Goal: Contribute content

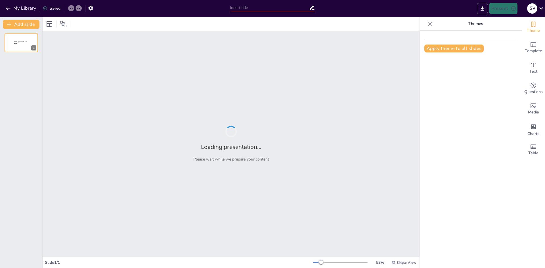
type input "Cultura Vial Responsable: Estrategias para la Prevención de Accidentes en Engat…"
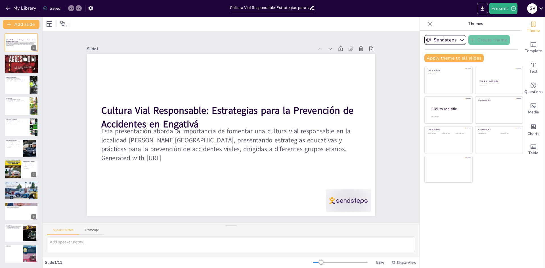
click at [20, 59] on p "Involucrar a la comunidad en actividades educativas." at bounding box center [21, 59] width 31 height 1
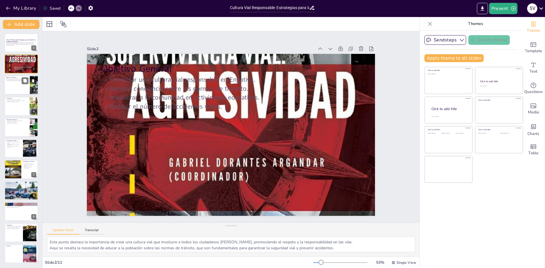
click at [23, 87] on div at bounding box center [21, 84] width 34 height 19
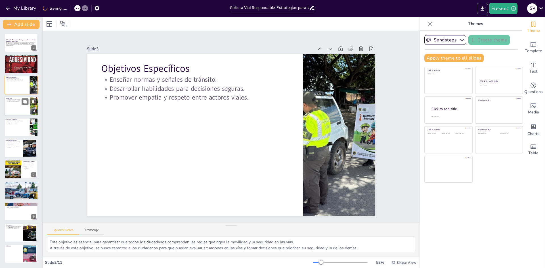
click at [9, 105] on div at bounding box center [21, 105] width 34 height 19
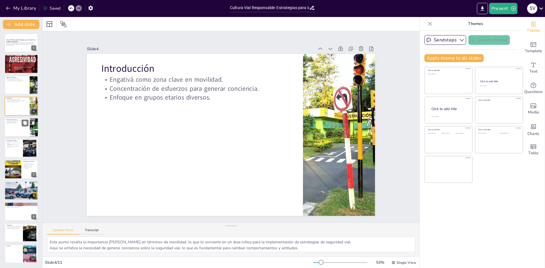
click at [15, 128] on div at bounding box center [21, 127] width 34 height 19
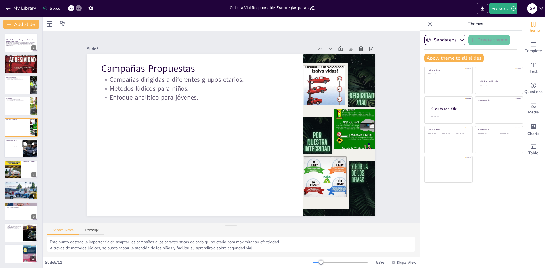
click at [13, 150] on div at bounding box center [21, 148] width 34 height 19
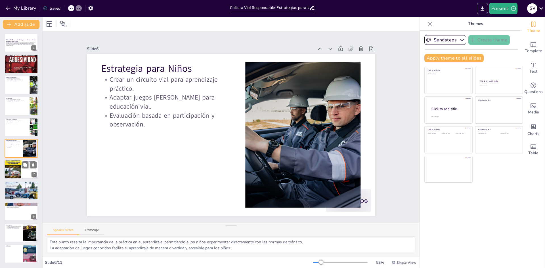
click at [14, 171] on div at bounding box center [12, 169] width 17 height 25
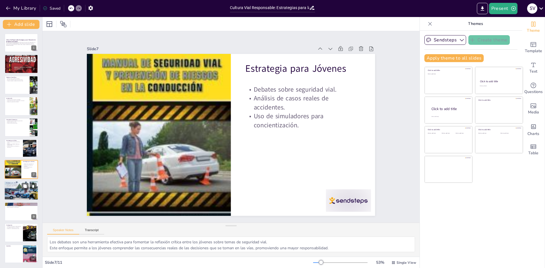
click at [20, 193] on div at bounding box center [21, 190] width 34 height 32
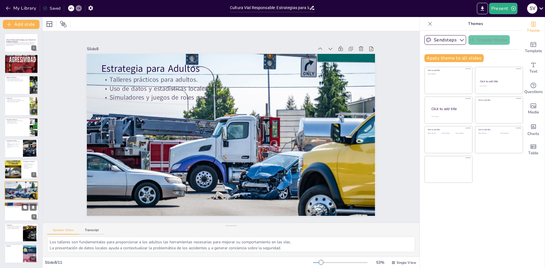
click at [23, 214] on div at bounding box center [21, 211] width 34 height 19
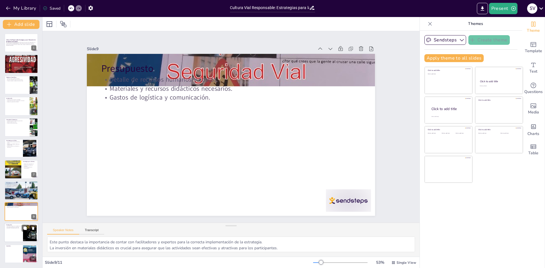
click at [12, 233] on div at bounding box center [21, 232] width 34 height 19
type textarea "Este punto resalta la importancia de tener un cronograma claro para la ejecució…"
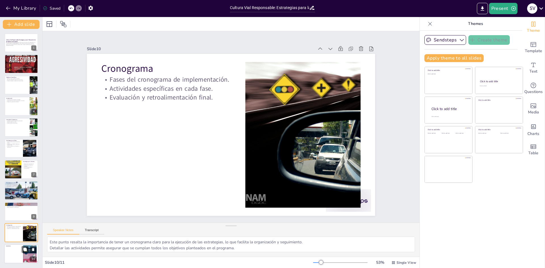
click at [15, 253] on div at bounding box center [21, 253] width 34 height 19
